Goal: Check status: Check status

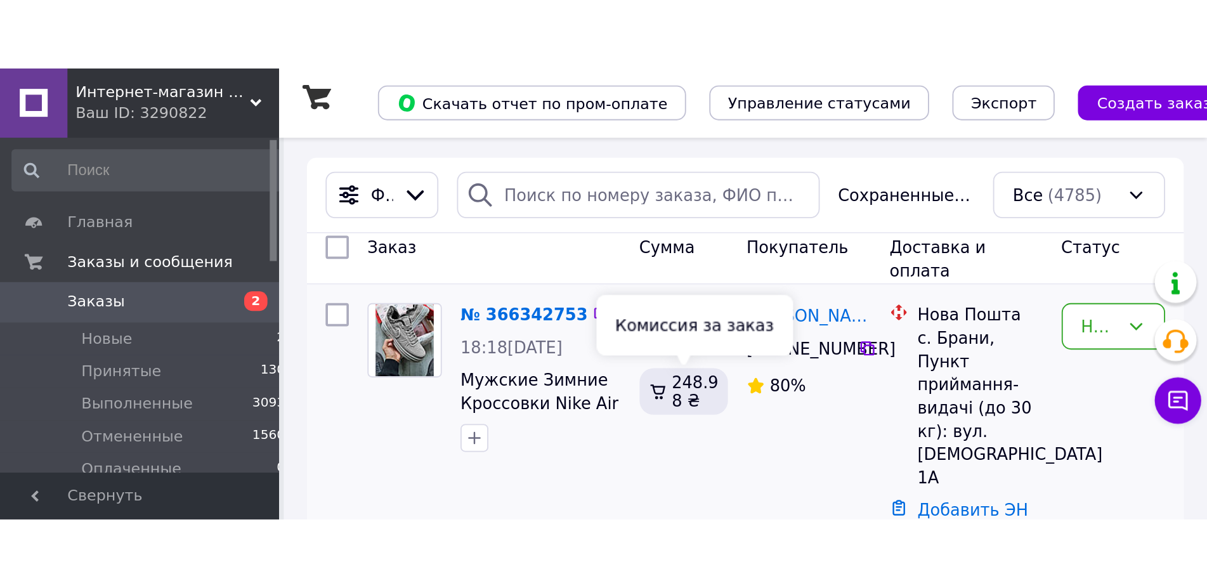
scroll to position [129, 0]
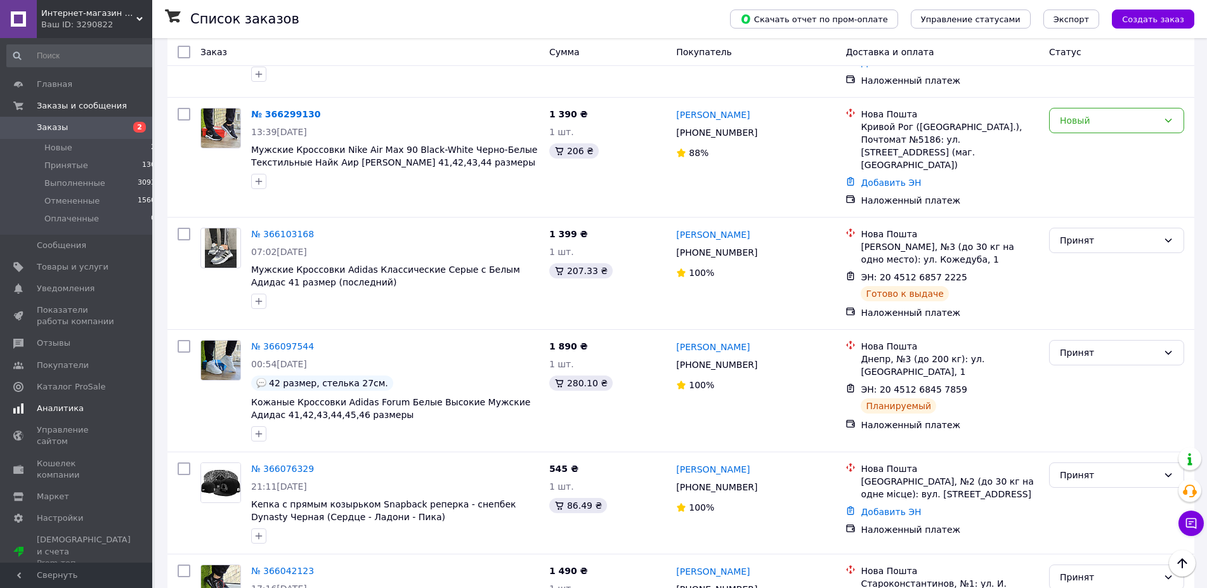
click at [67, 245] on span "Аналитика" at bounding box center [60, 408] width 47 height 11
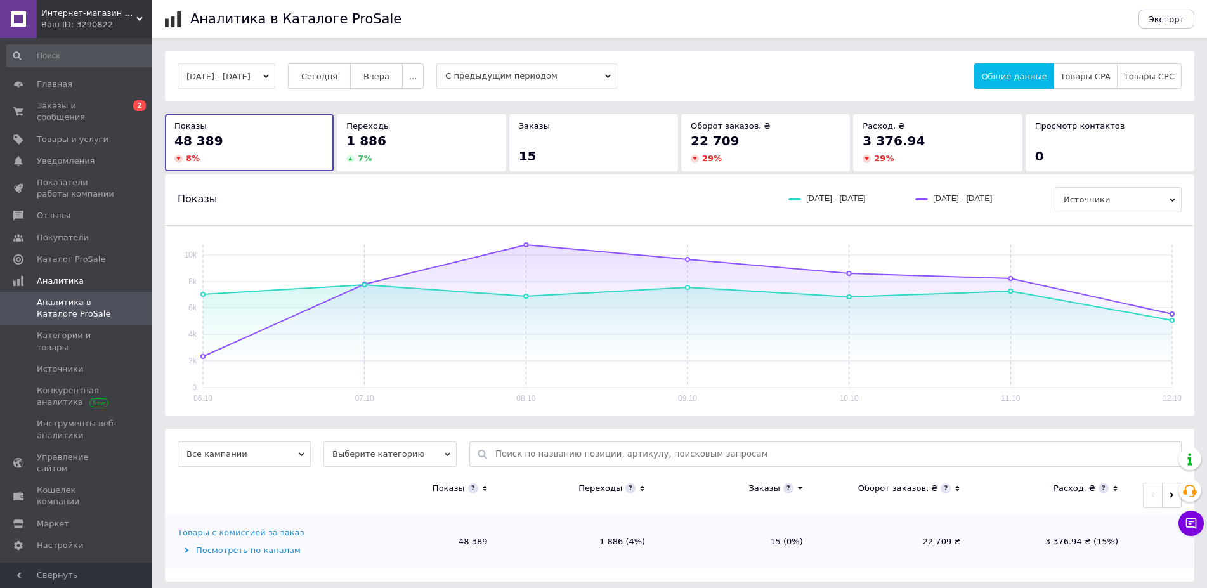
click at [337, 76] on span "Сегодня" at bounding box center [319, 77] width 36 height 10
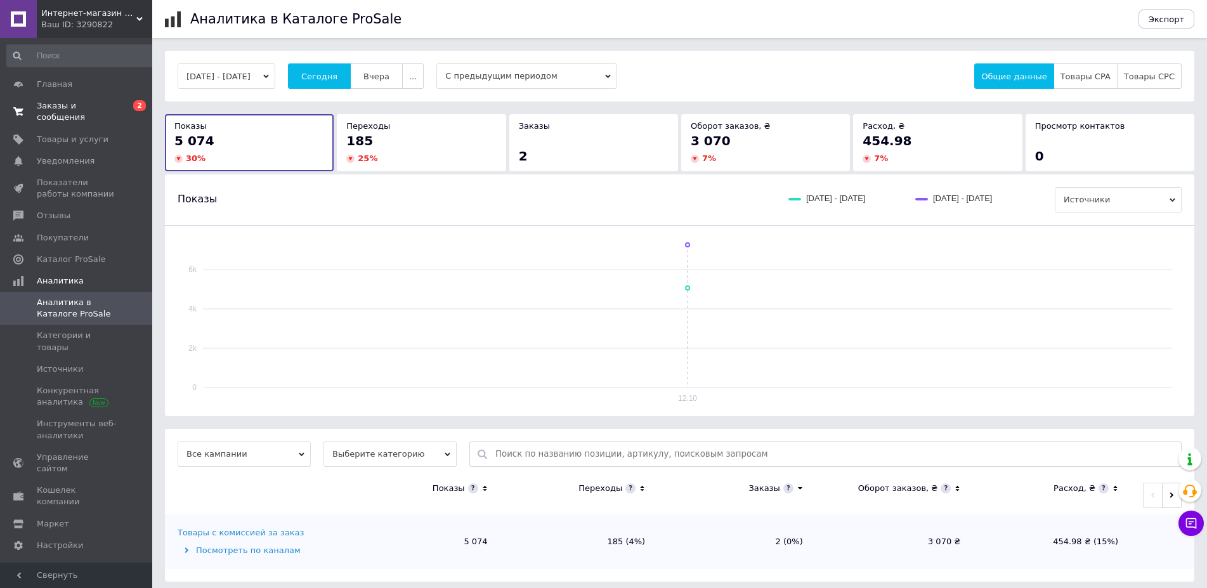
click at [107, 112] on link "Заказы и сообщения 0 2" at bounding box center [81, 111] width 163 height 33
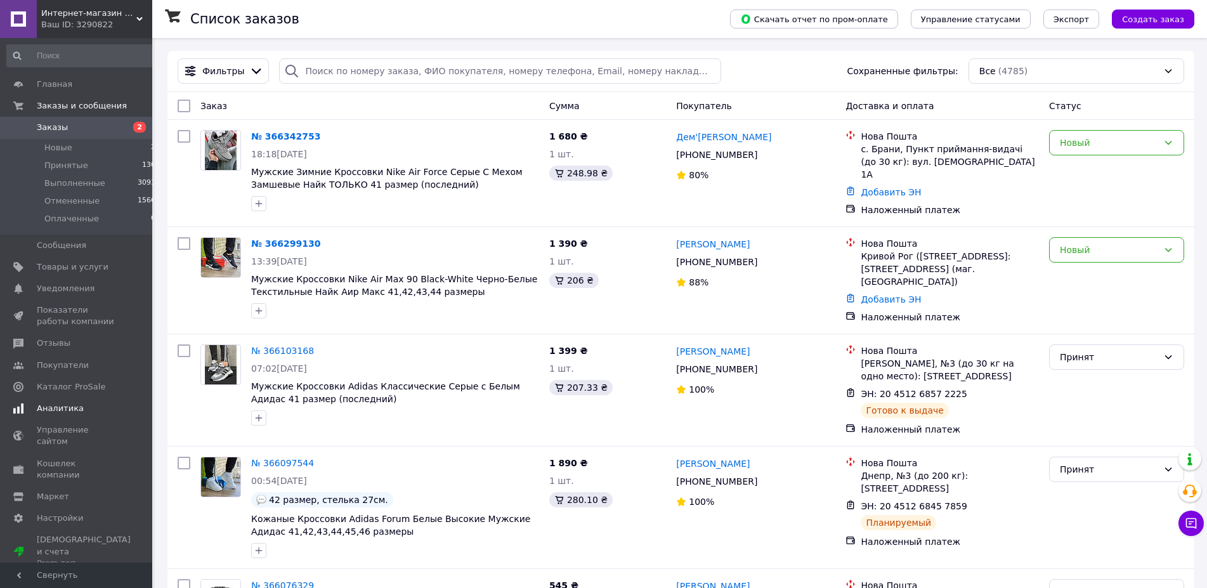
click at [42, 415] on link "Аналитика" at bounding box center [81, 409] width 163 height 22
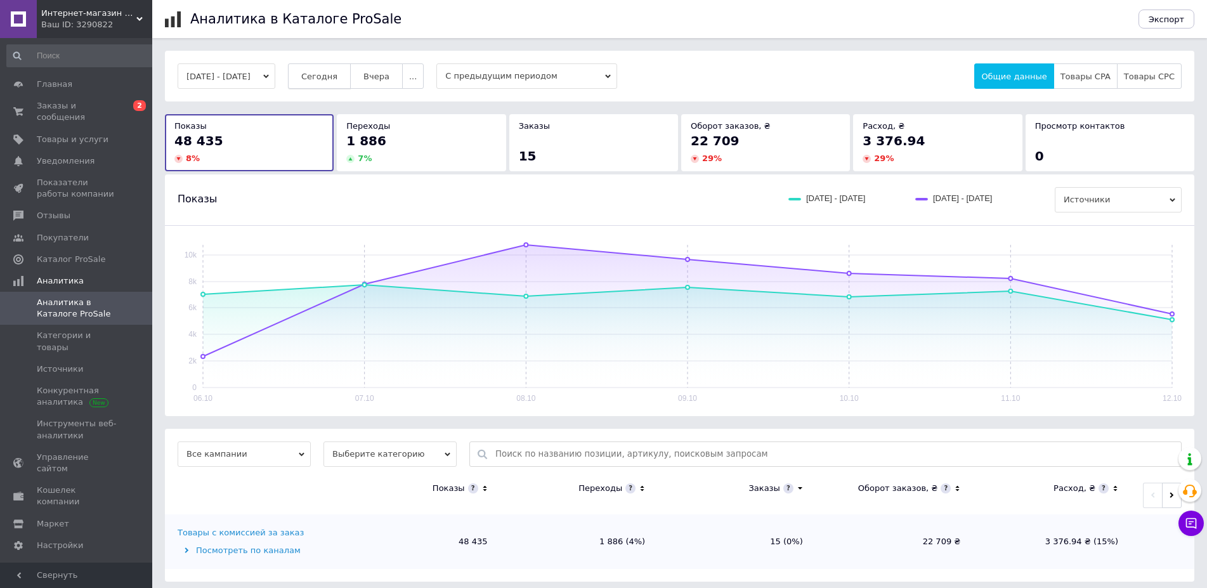
click at [337, 79] on span "Сегодня" at bounding box center [319, 77] width 36 height 10
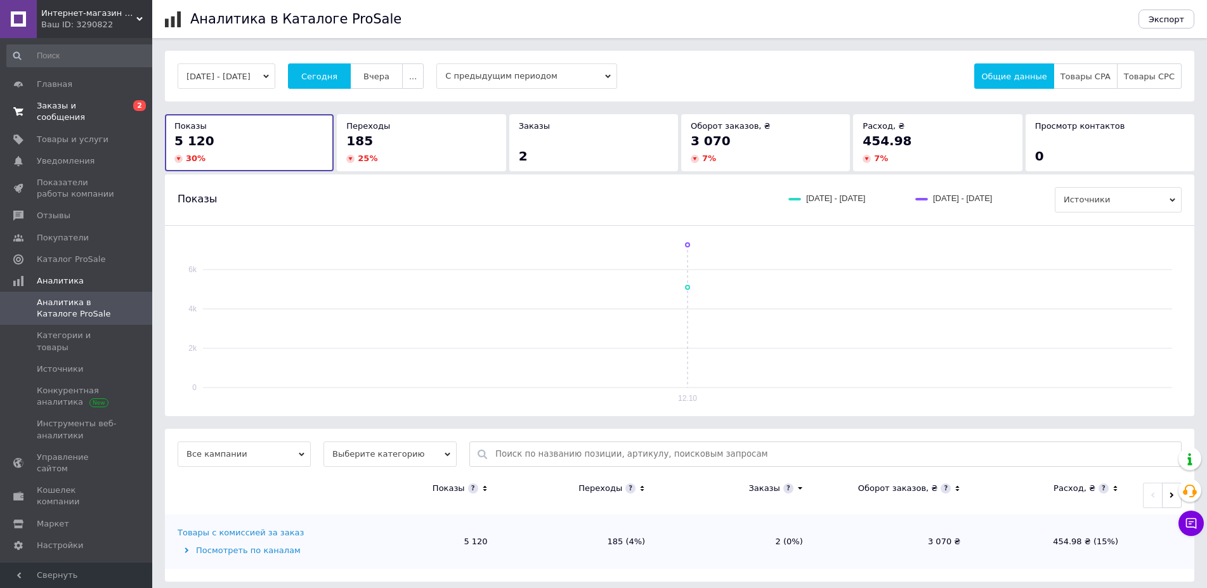
click at [100, 110] on span "Заказы и сообщения" at bounding box center [77, 111] width 81 height 23
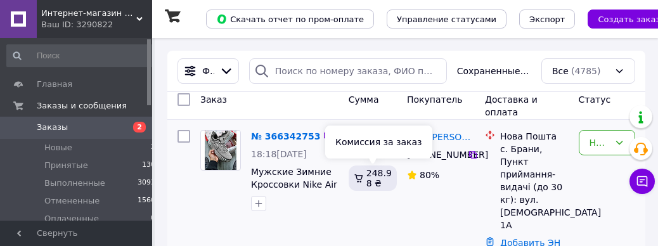
scroll to position [65, 0]
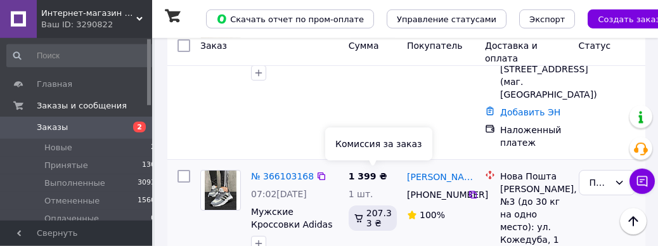
scroll to position [323, 0]
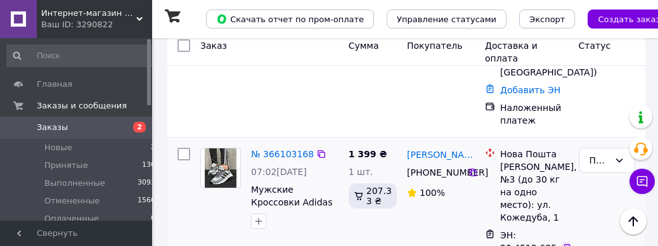
click at [566, 244] on icon at bounding box center [568, 248] width 8 height 8
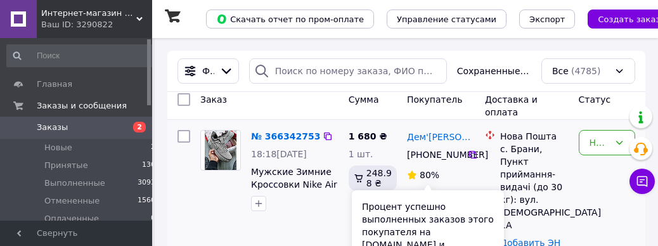
scroll to position [65, 0]
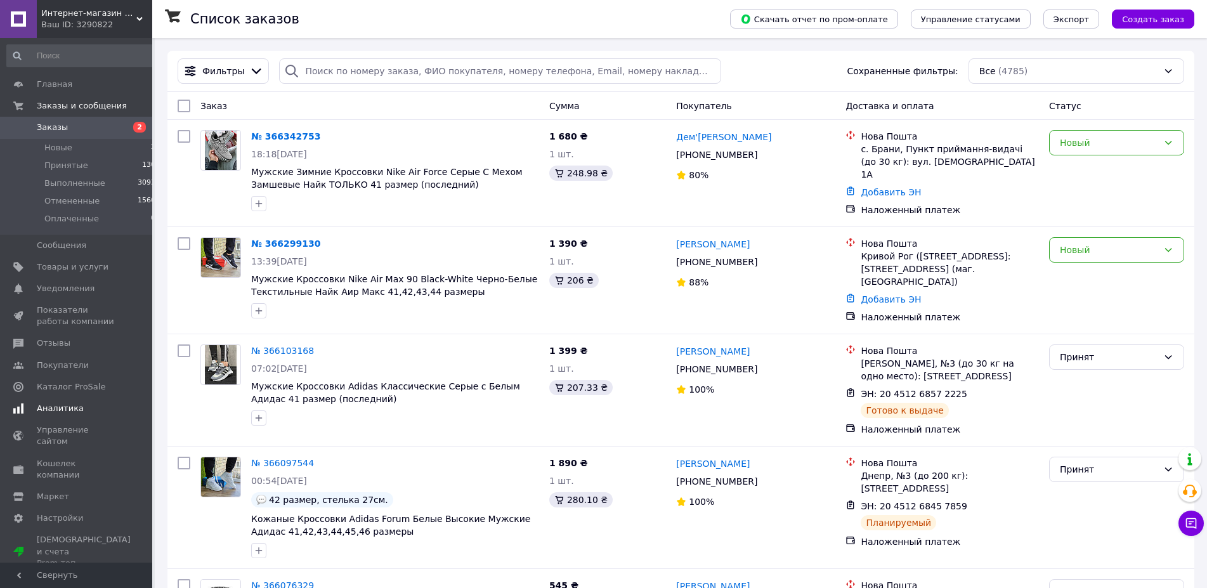
click at [46, 245] on span "Аналитика" at bounding box center [60, 408] width 47 height 11
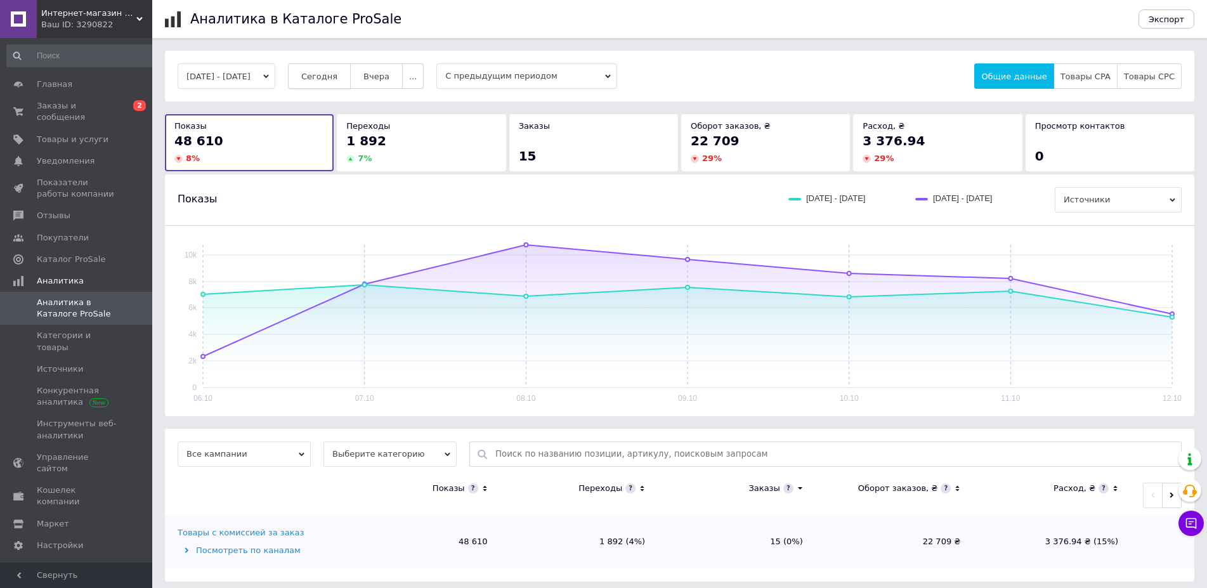
click at [351, 82] on button "Сегодня" at bounding box center [319, 75] width 63 height 25
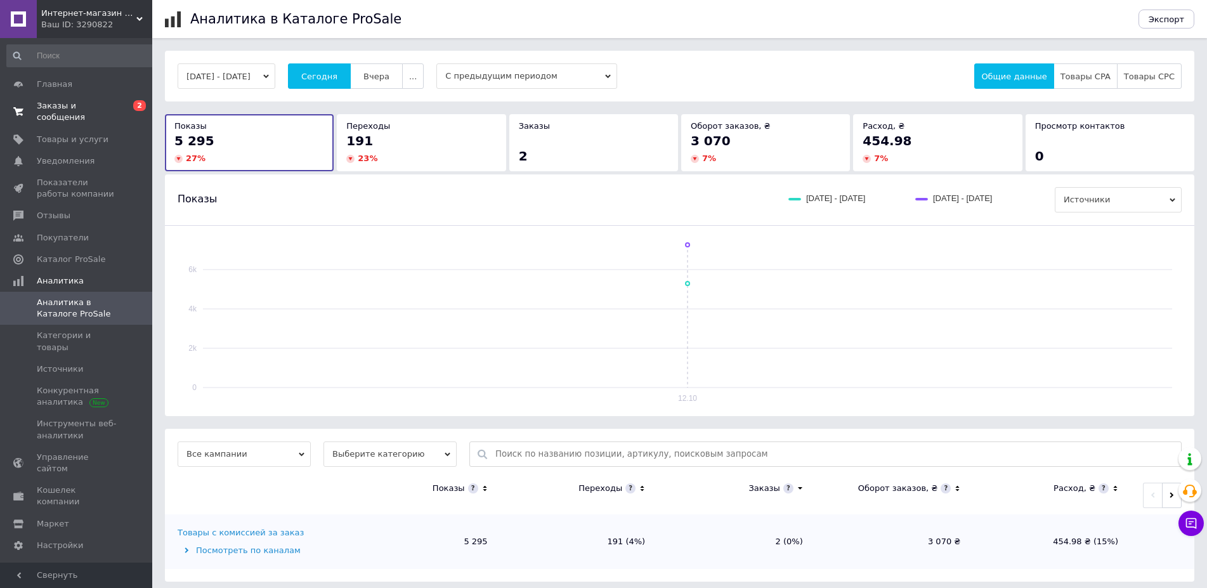
click at [101, 104] on span "Заказы и сообщения" at bounding box center [77, 111] width 81 height 23
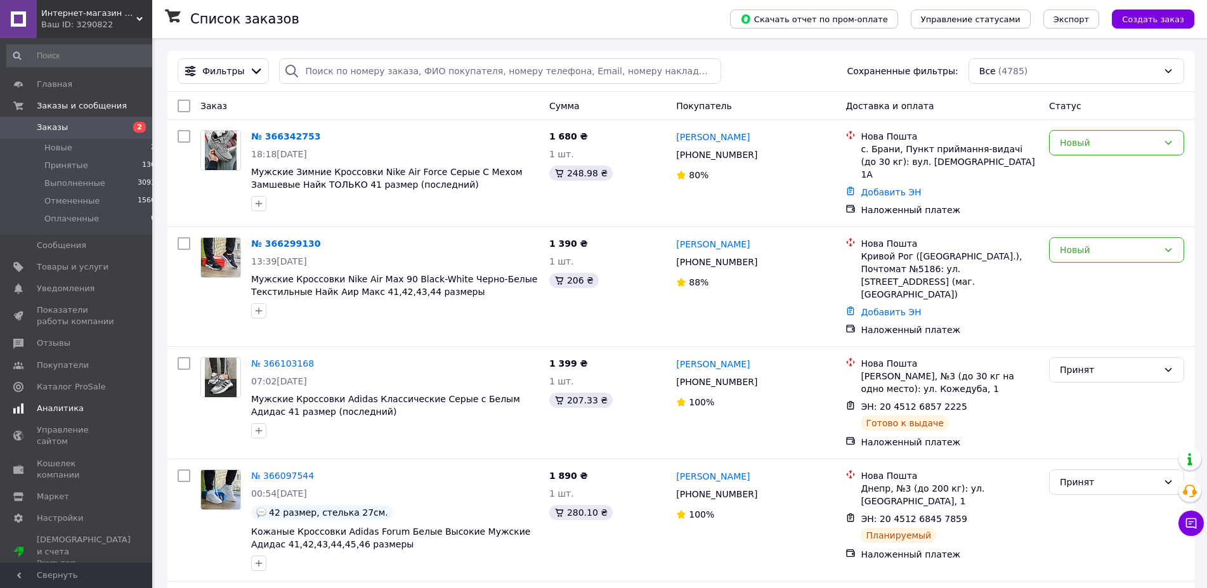
click at [59, 410] on span "Аналитика" at bounding box center [60, 408] width 47 height 11
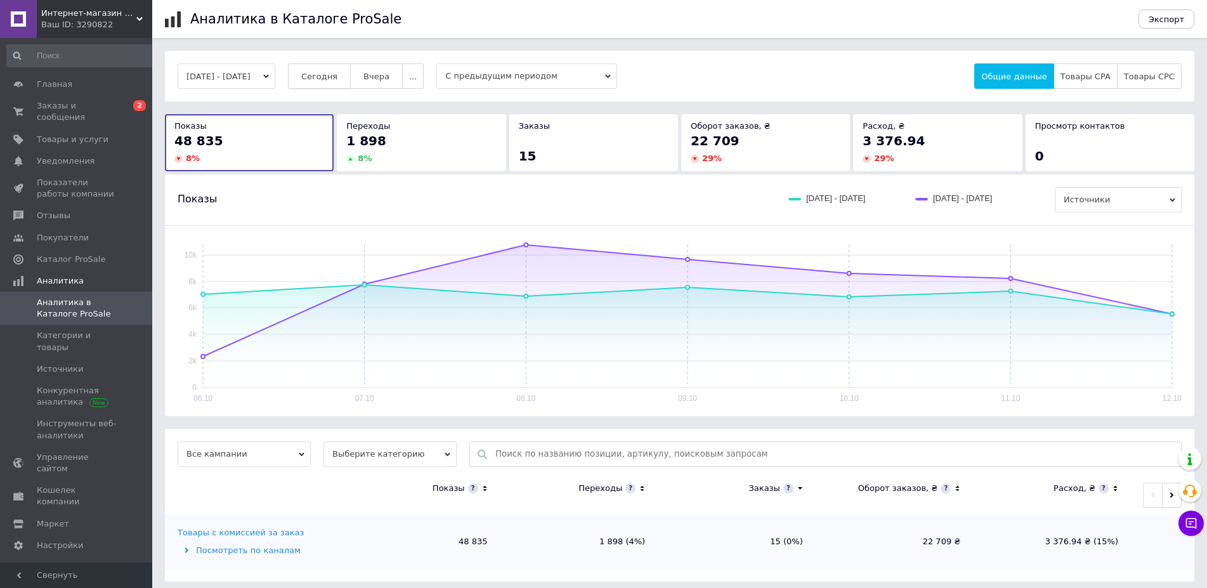
click at [323, 79] on span "Сегодня" at bounding box center [319, 77] width 36 height 10
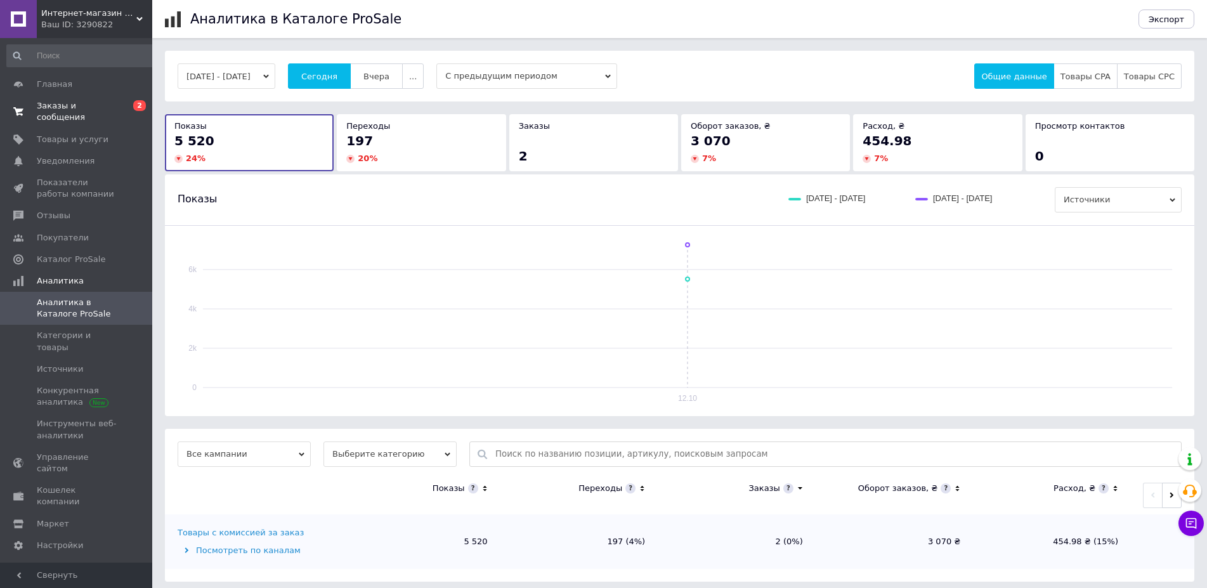
click at [98, 100] on link "Заказы и сообщения 0 2" at bounding box center [81, 111] width 163 height 33
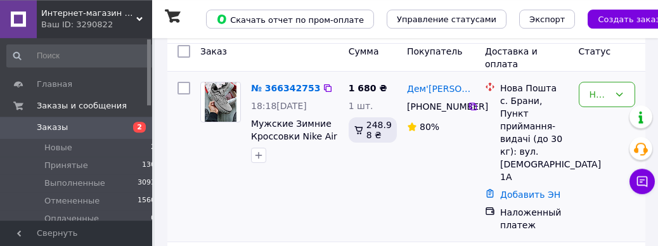
scroll to position [65, 0]
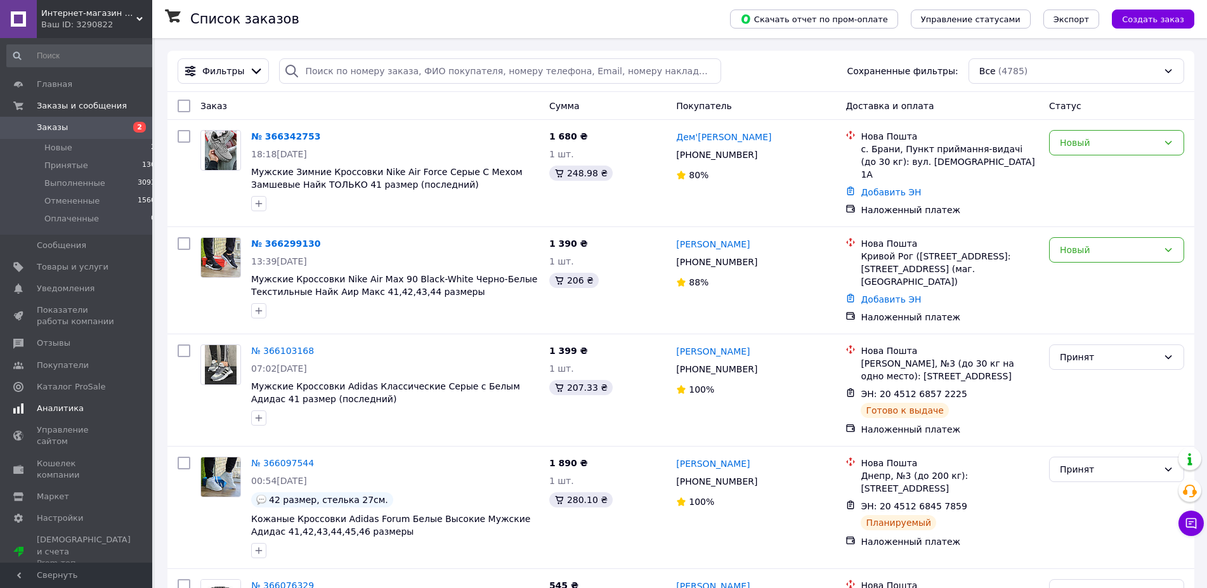
click at [42, 245] on link "Аналитика" at bounding box center [81, 409] width 163 height 22
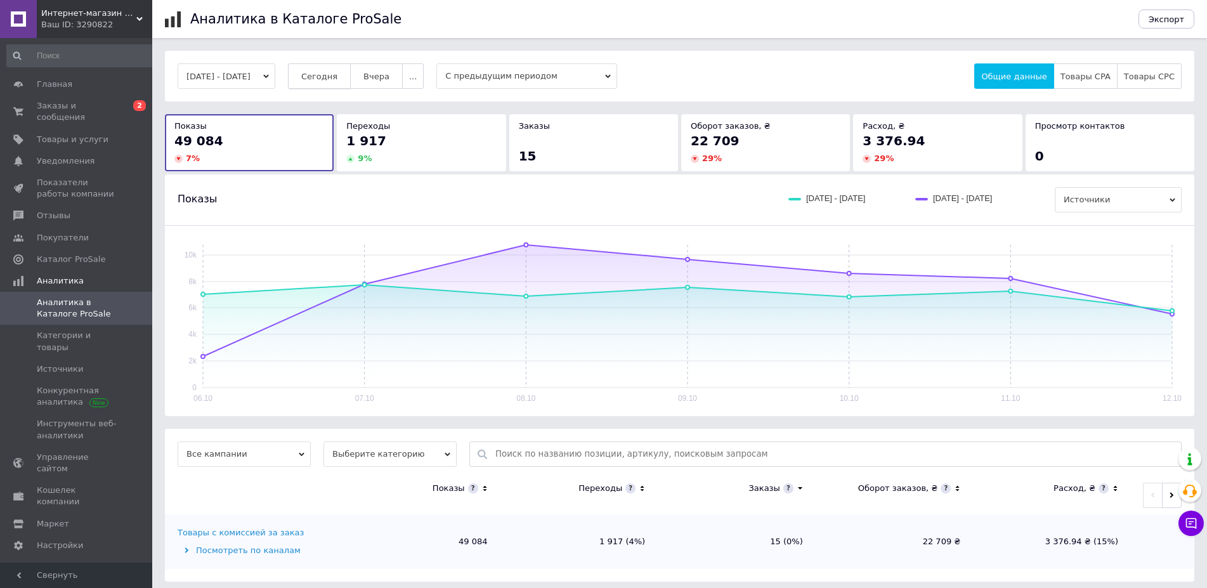
click at [332, 73] on span "Сегодня" at bounding box center [319, 77] width 36 height 10
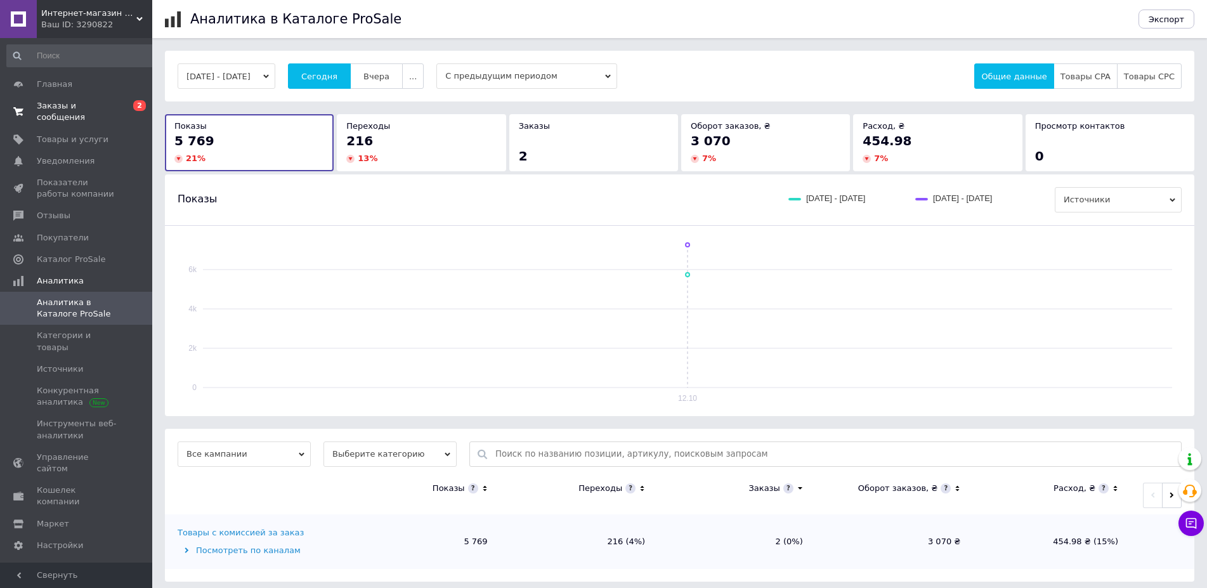
click at [93, 101] on span "Заказы и сообщения" at bounding box center [77, 111] width 81 height 23
